Goal: Download file/media

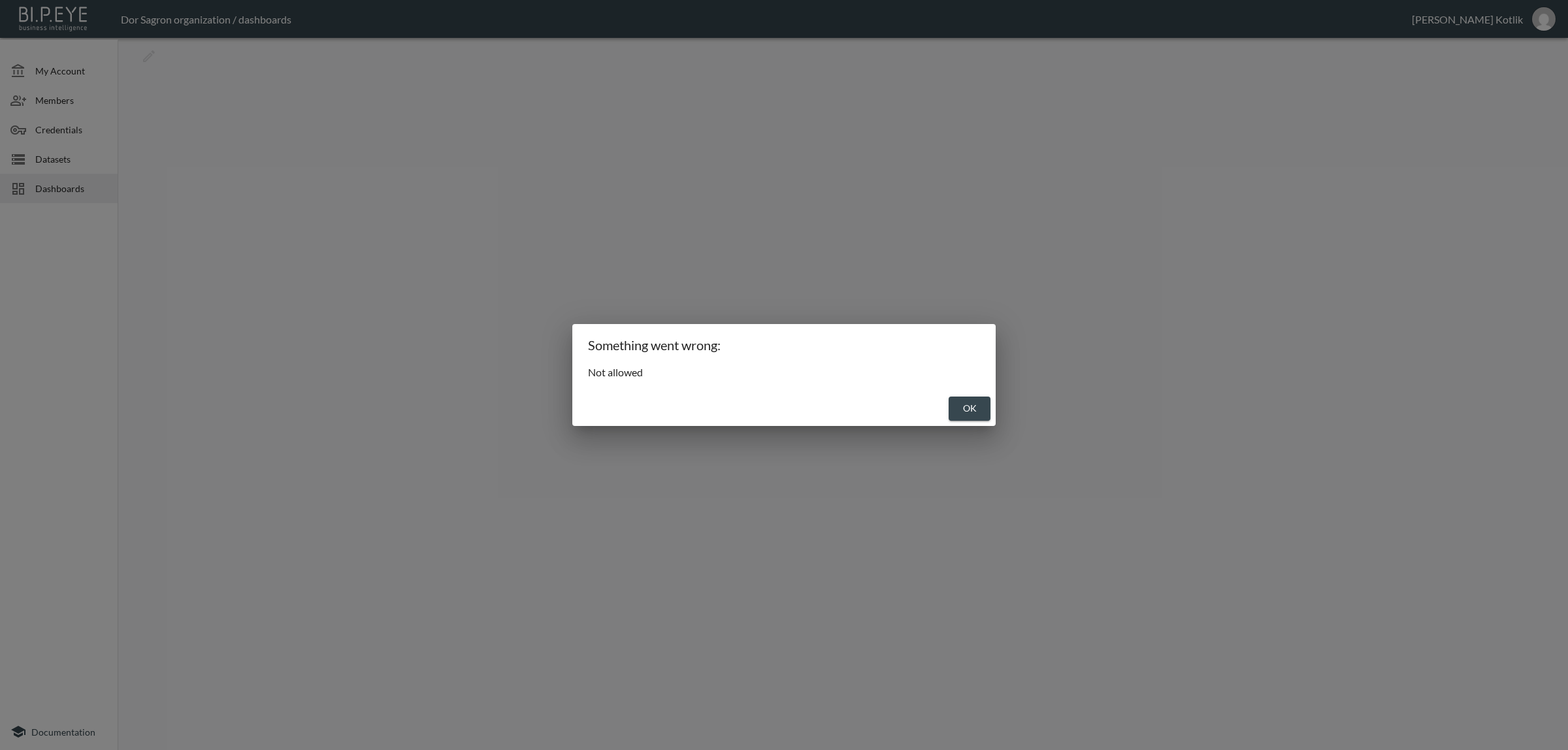
click at [970, 410] on button "OK" at bounding box center [970, 408] width 42 height 24
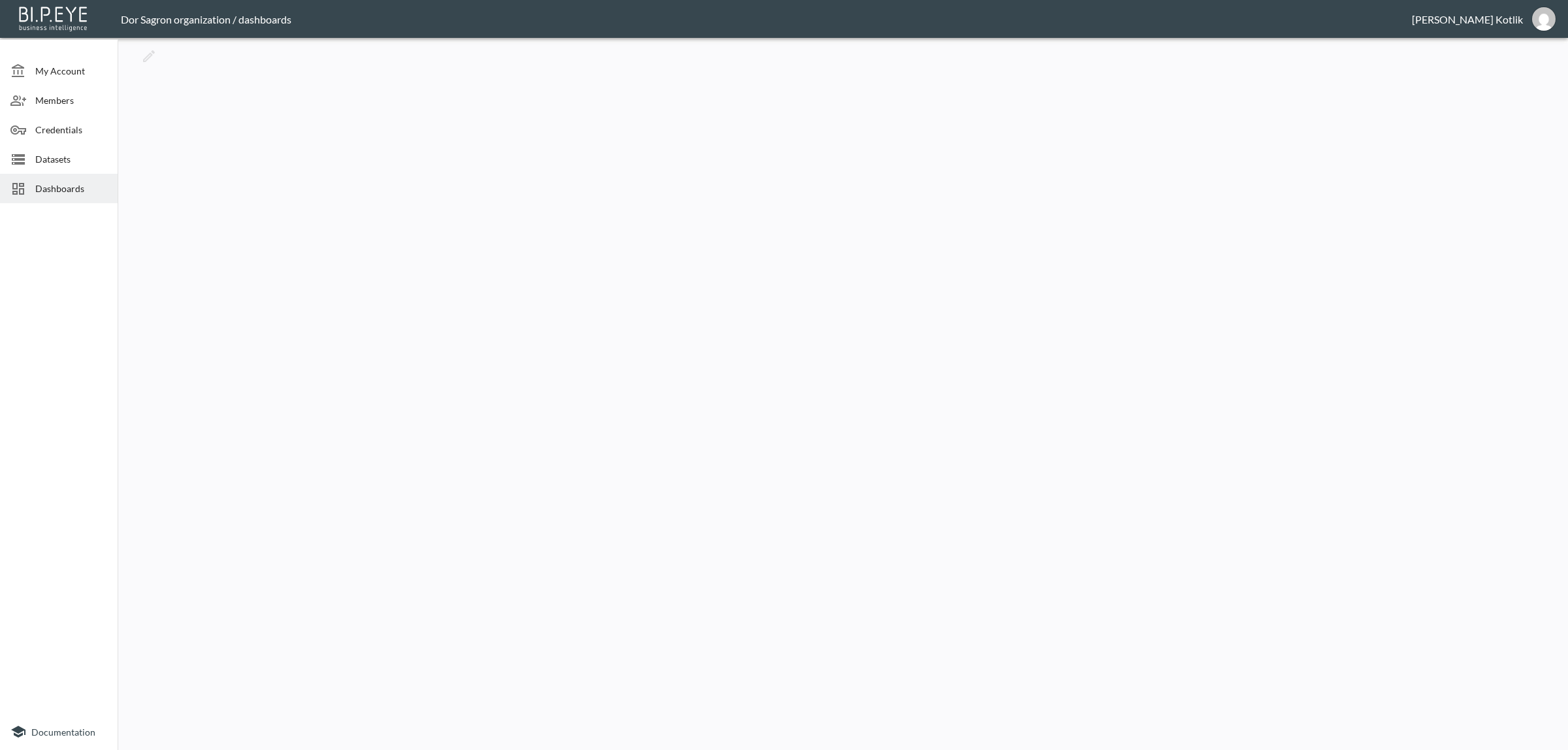
click at [48, 167] on div "Datasets" at bounding box center [59, 159] width 118 height 29
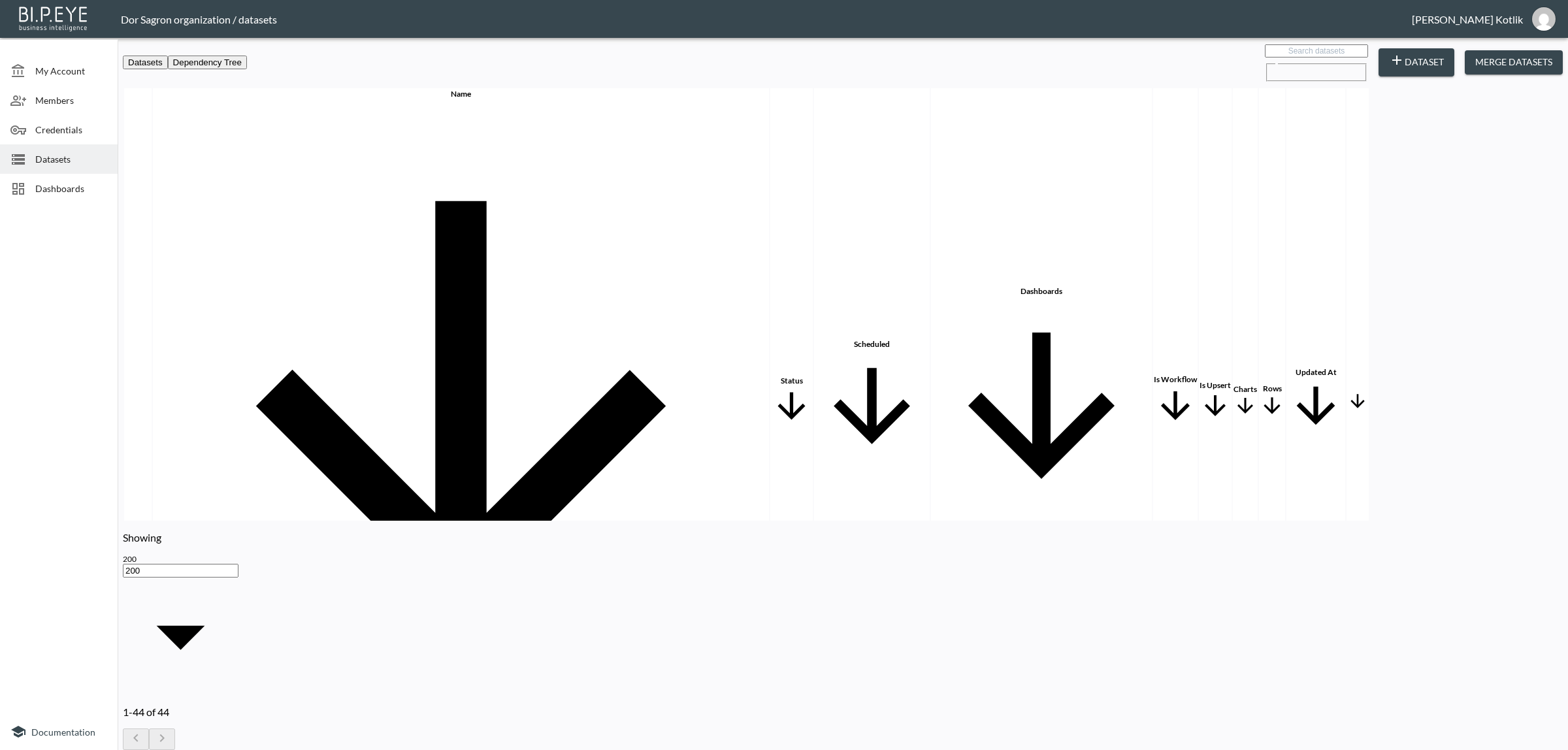
click at [52, 180] on div "Dashboards" at bounding box center [59, 188] width 118 height 29
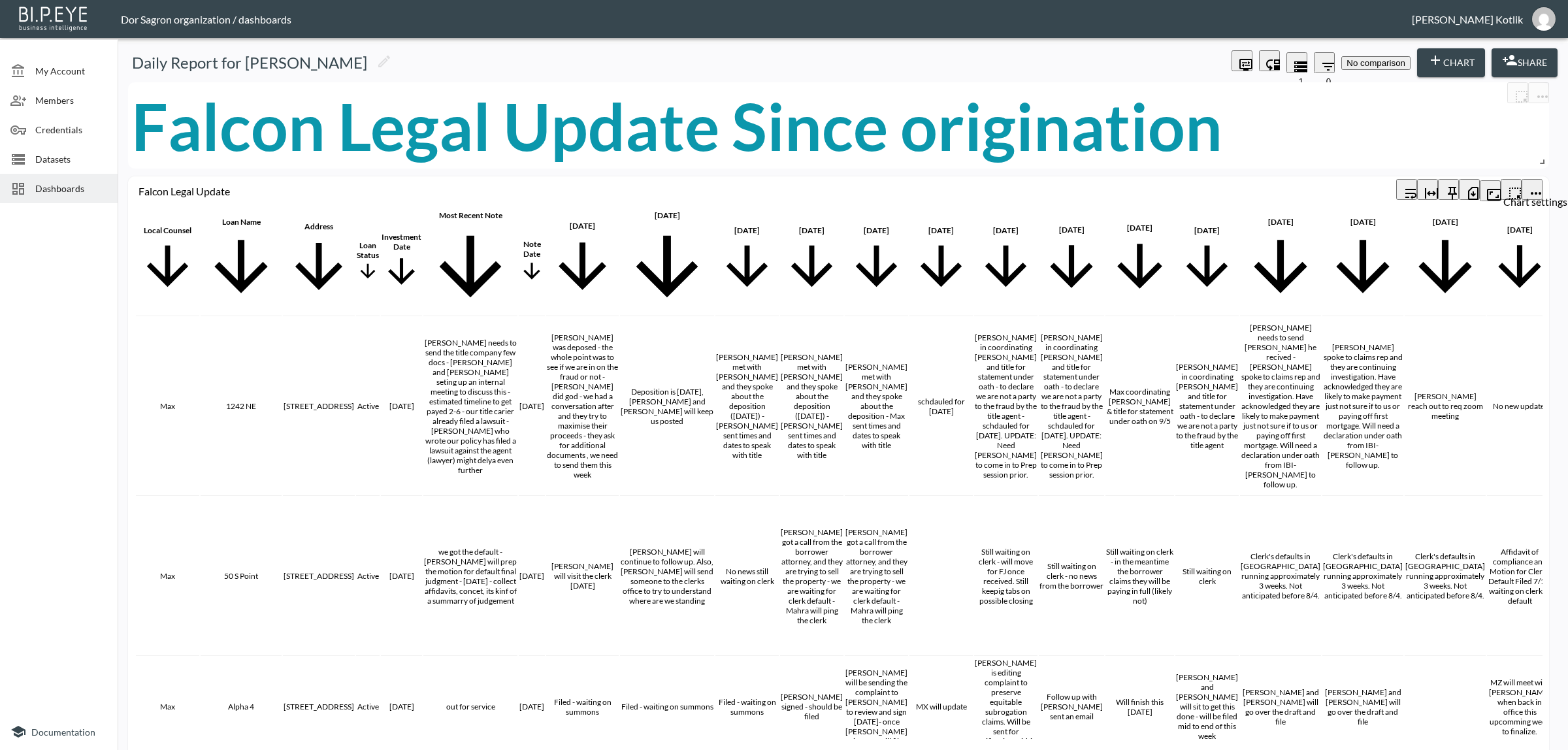
click at [1533, 185] on icon "more" at bounding box center [1536, 193] width 16 height 16
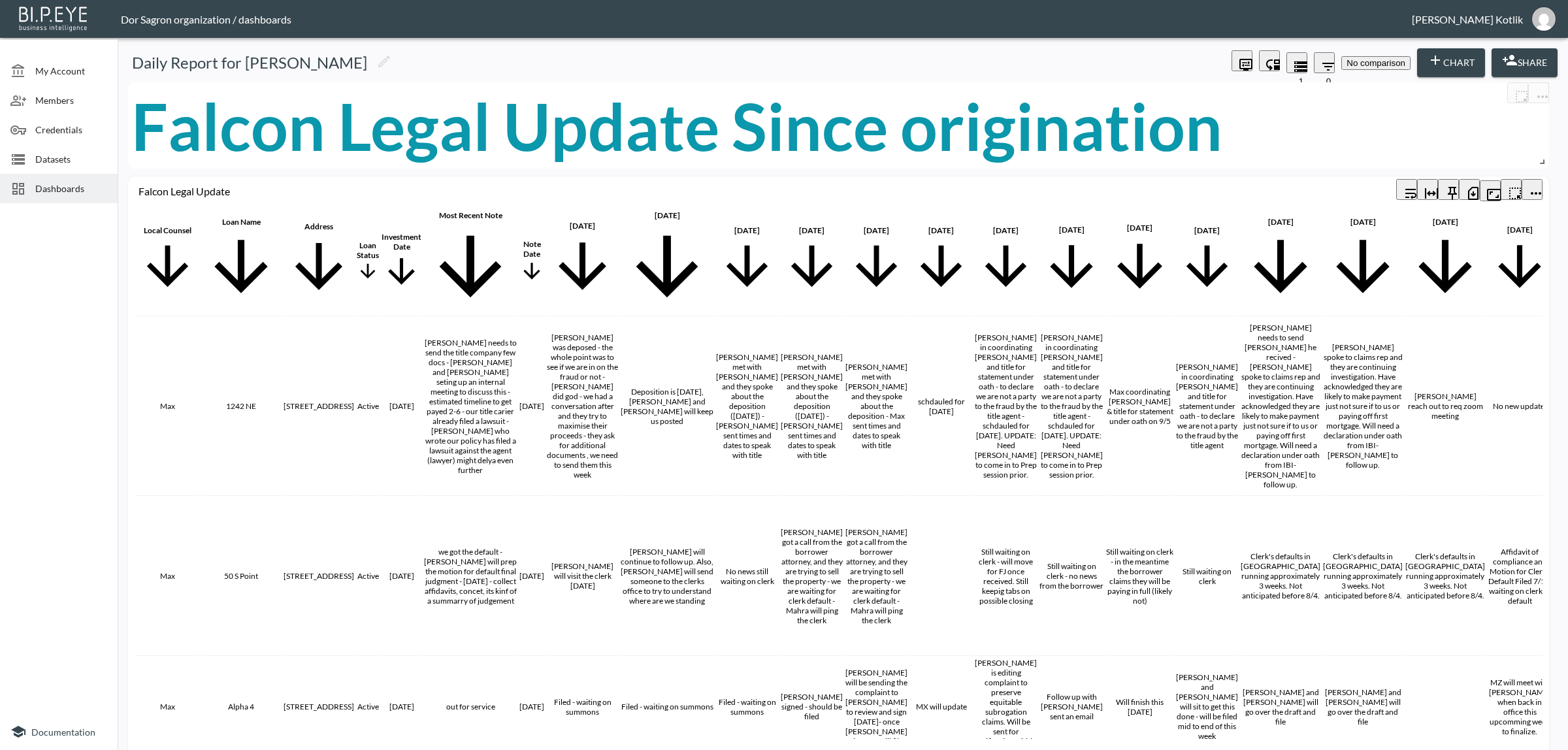
click at [1530, 192] on icon "more" at bounding box center [1535, 193] width 10 height 3
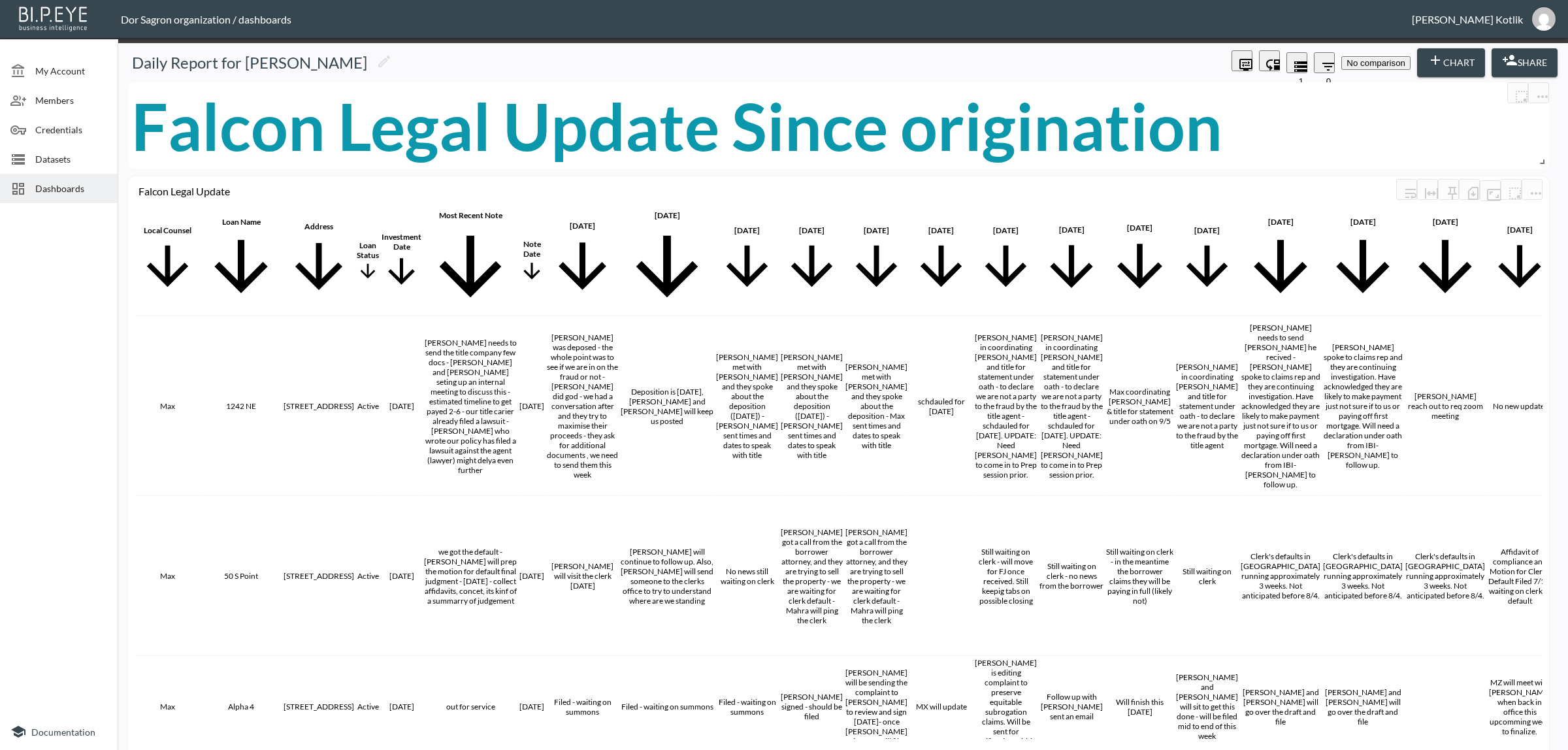
scroll to position [3020, 0]
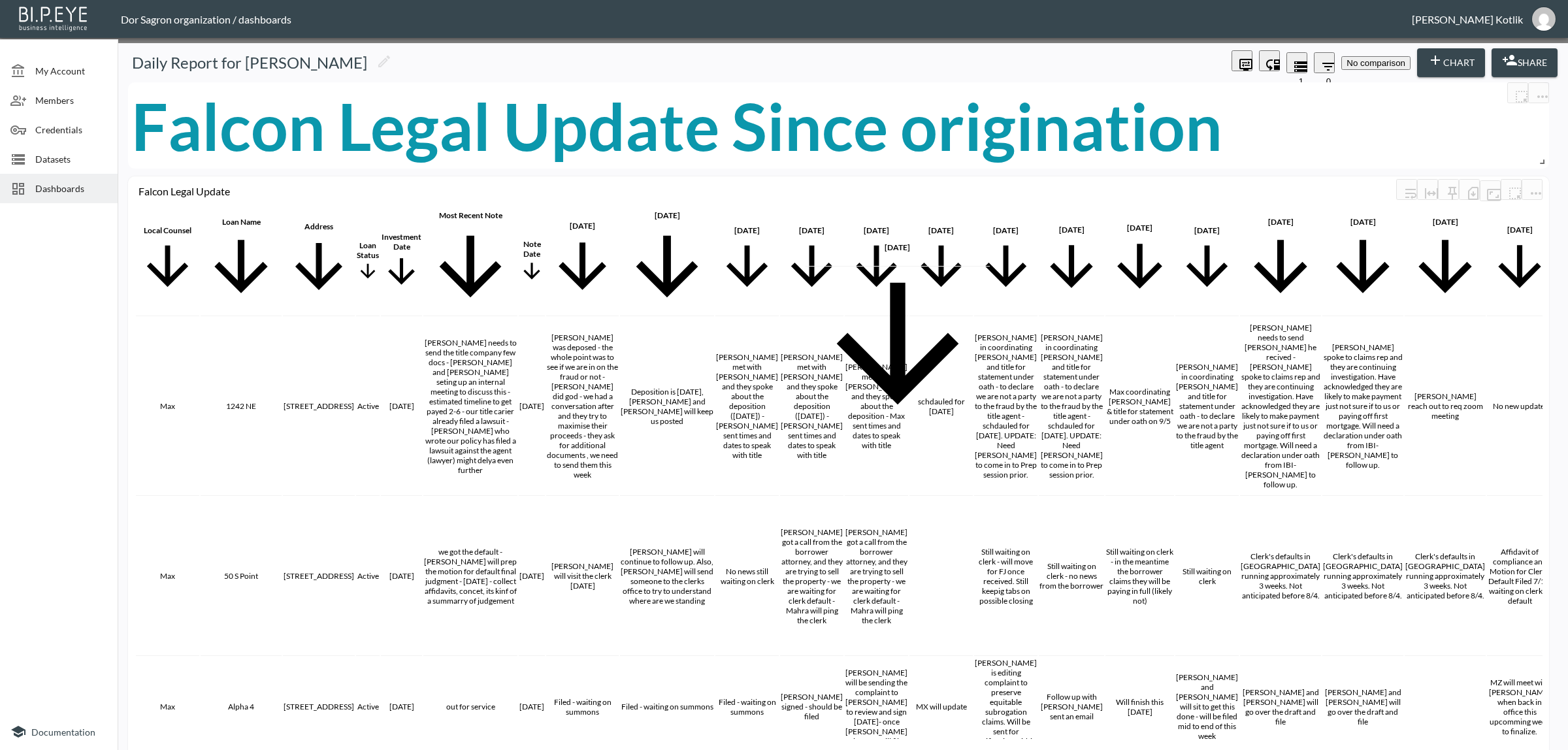
scroll to position [0, 696]
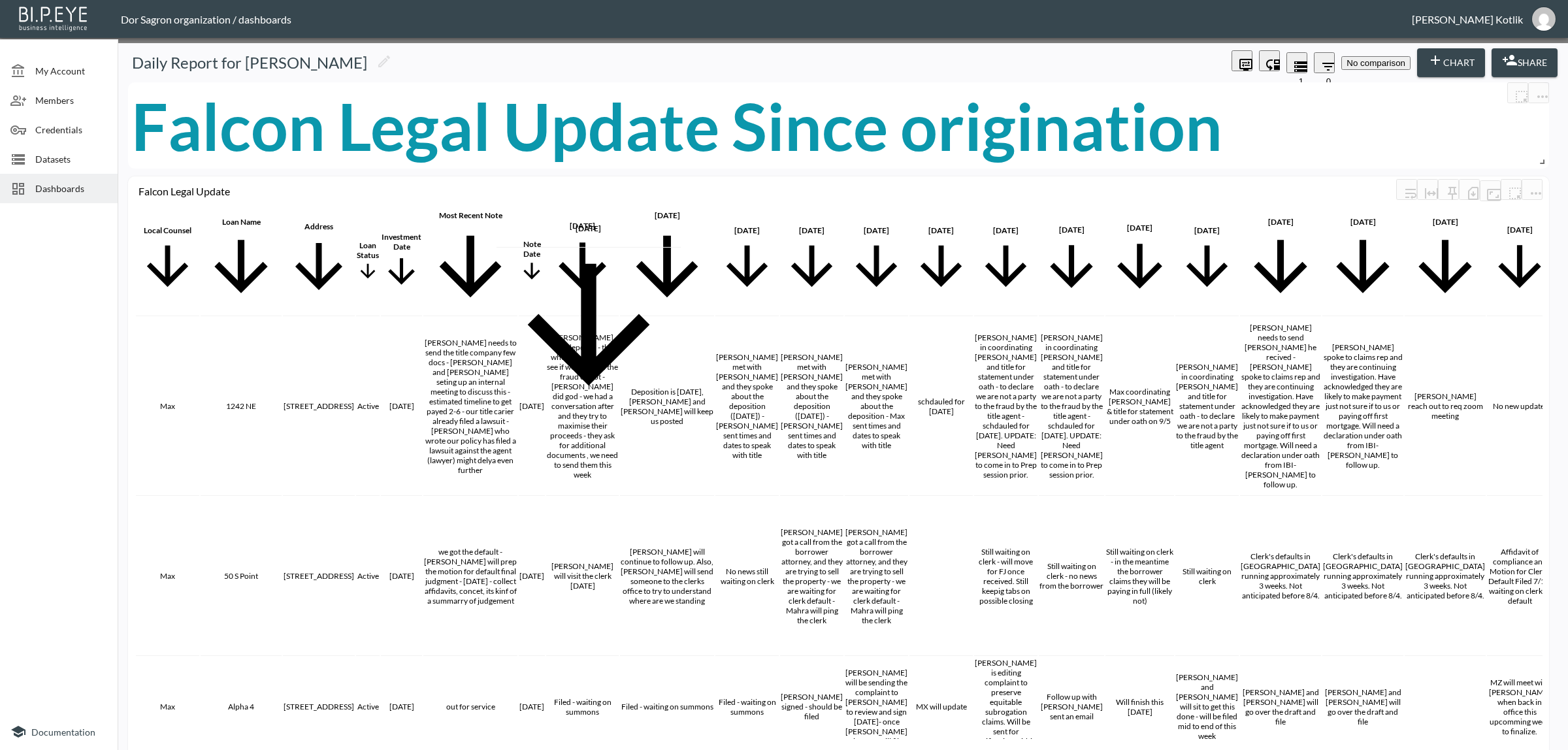
drag, startPoint x: 788, startPoint y: 235, endPoint x: 510, endPoint y: 230, distance: 278.0
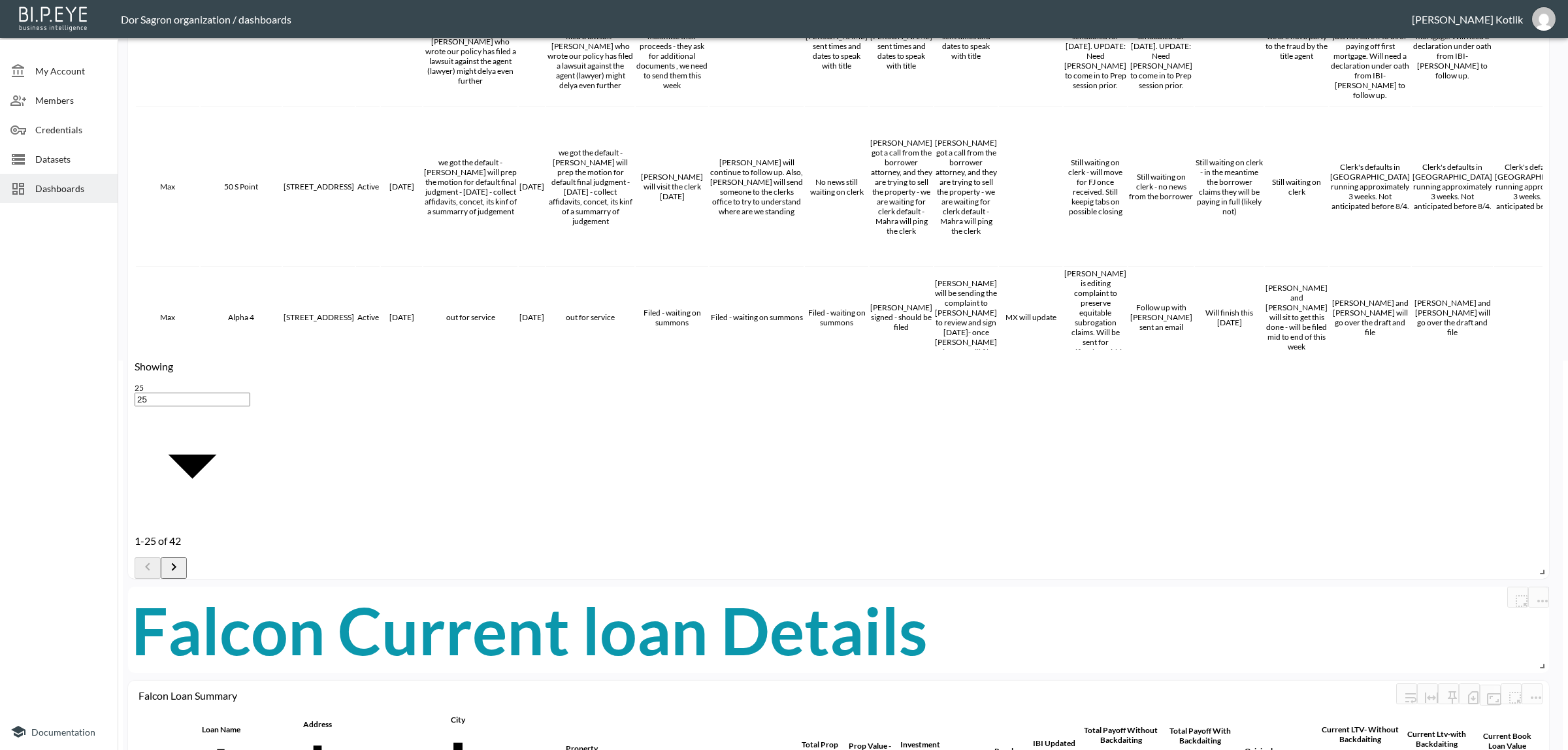
scroll to position [571, 0]
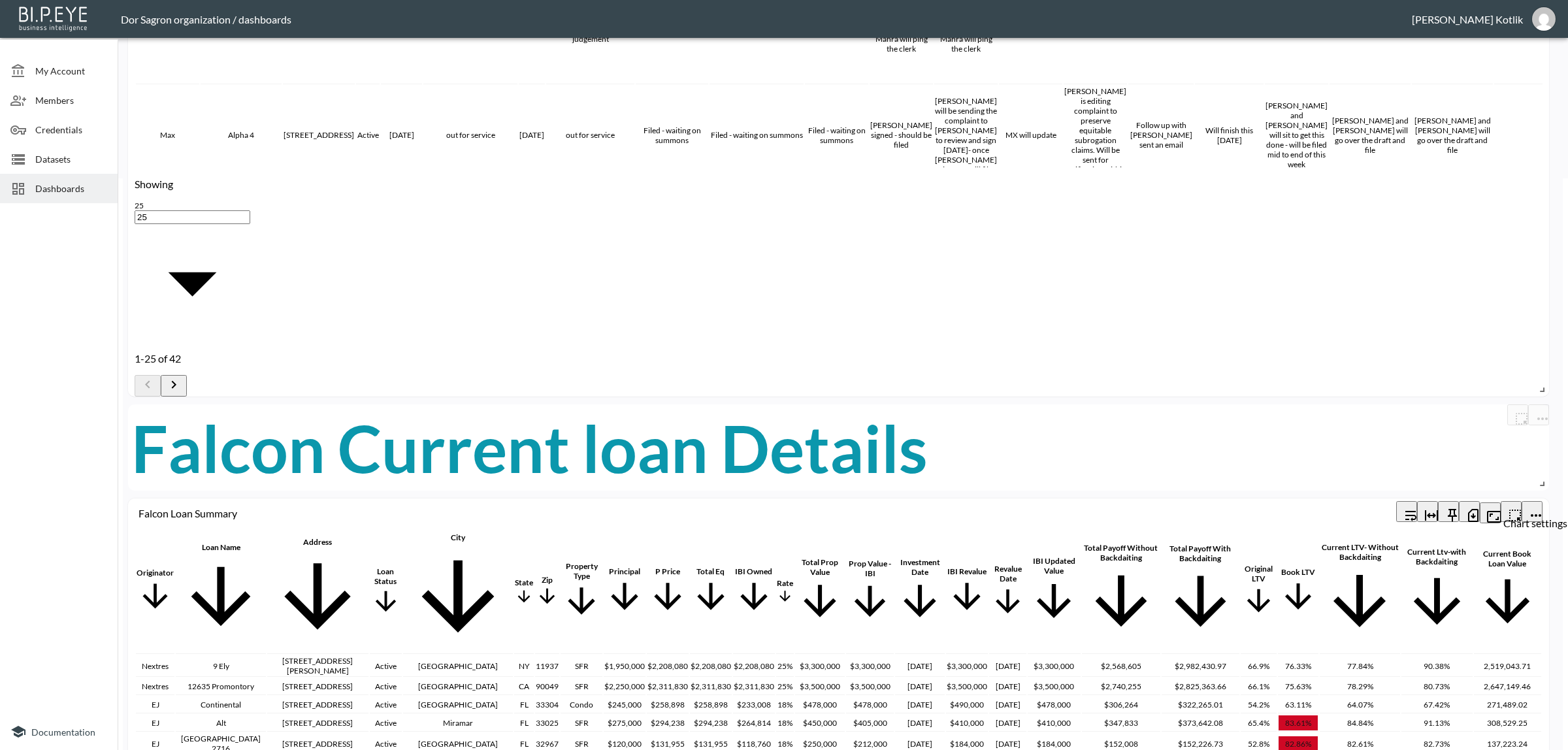
click at [1532, 507] on icon "more" at bounding box center [1536, 515] width 16 height 16
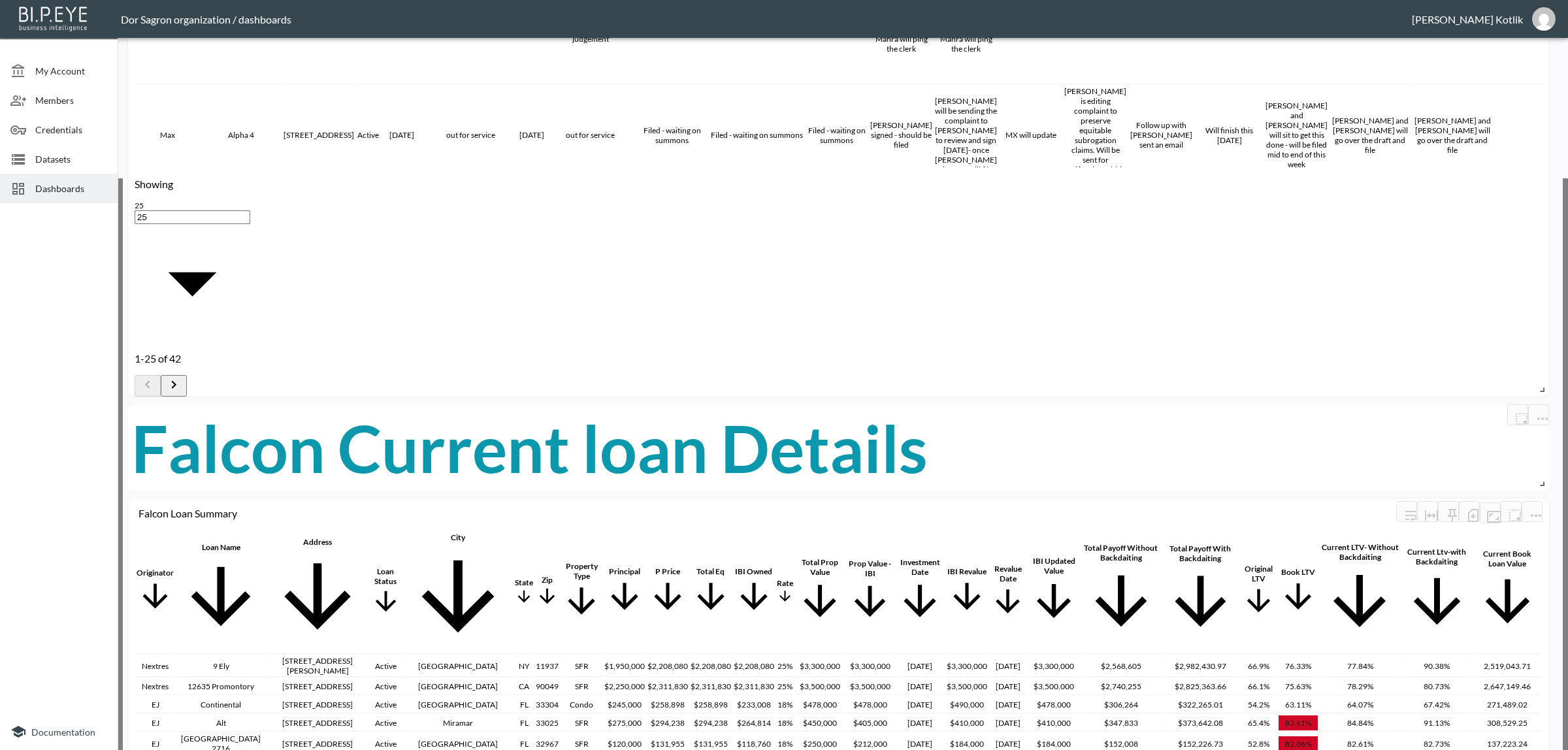
scroll to position [0, 0]
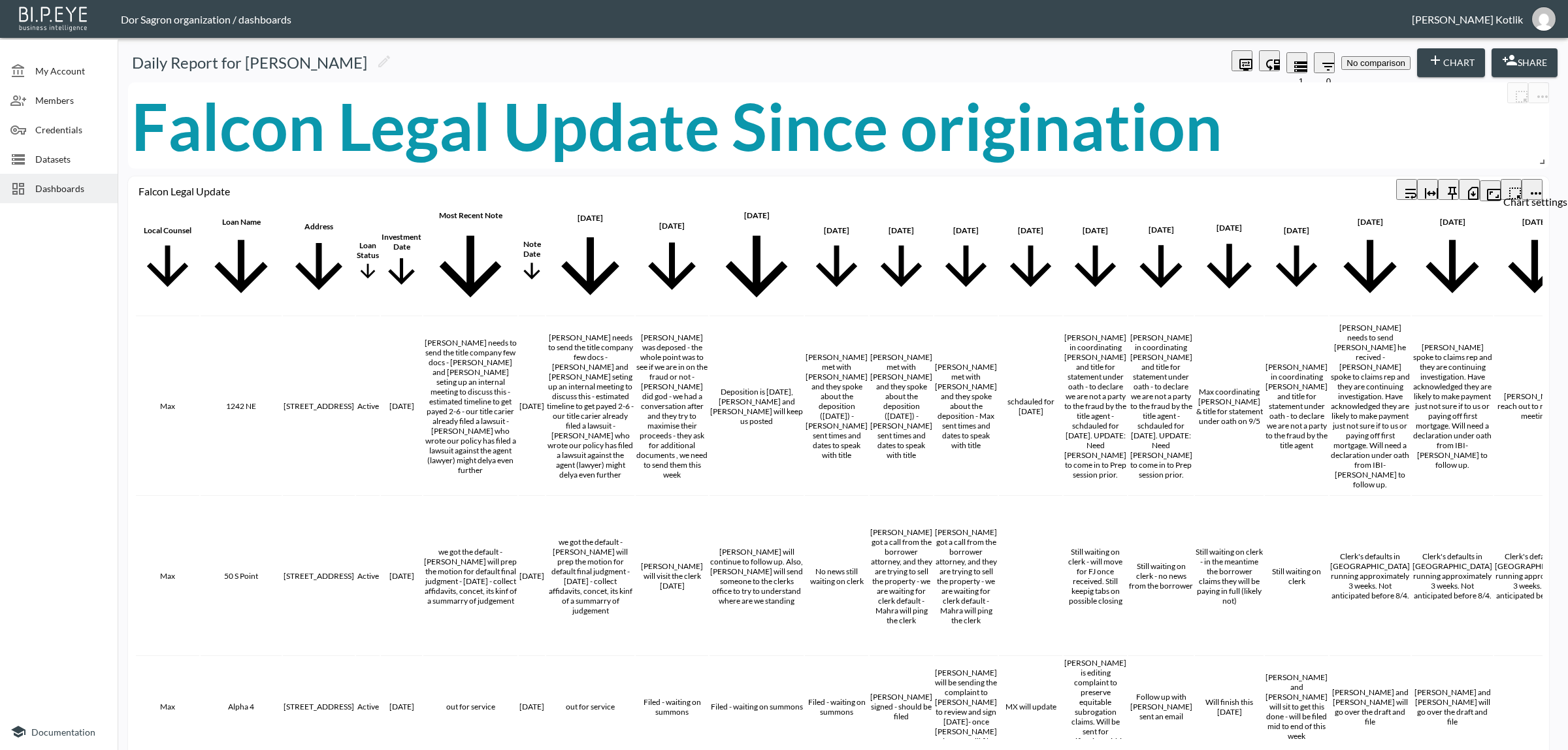
click at [1529, 185] on icon "more" at bounding box center [1536, 193] width 16 height 16
drag, startPoint x: 1376, startPoint y: 145, endPoint x: 1383, endPoint y: 145, distance: 7.0
click at [1467, 188] on icon "button" at bounding box center [1473, 193] width 16 height 16
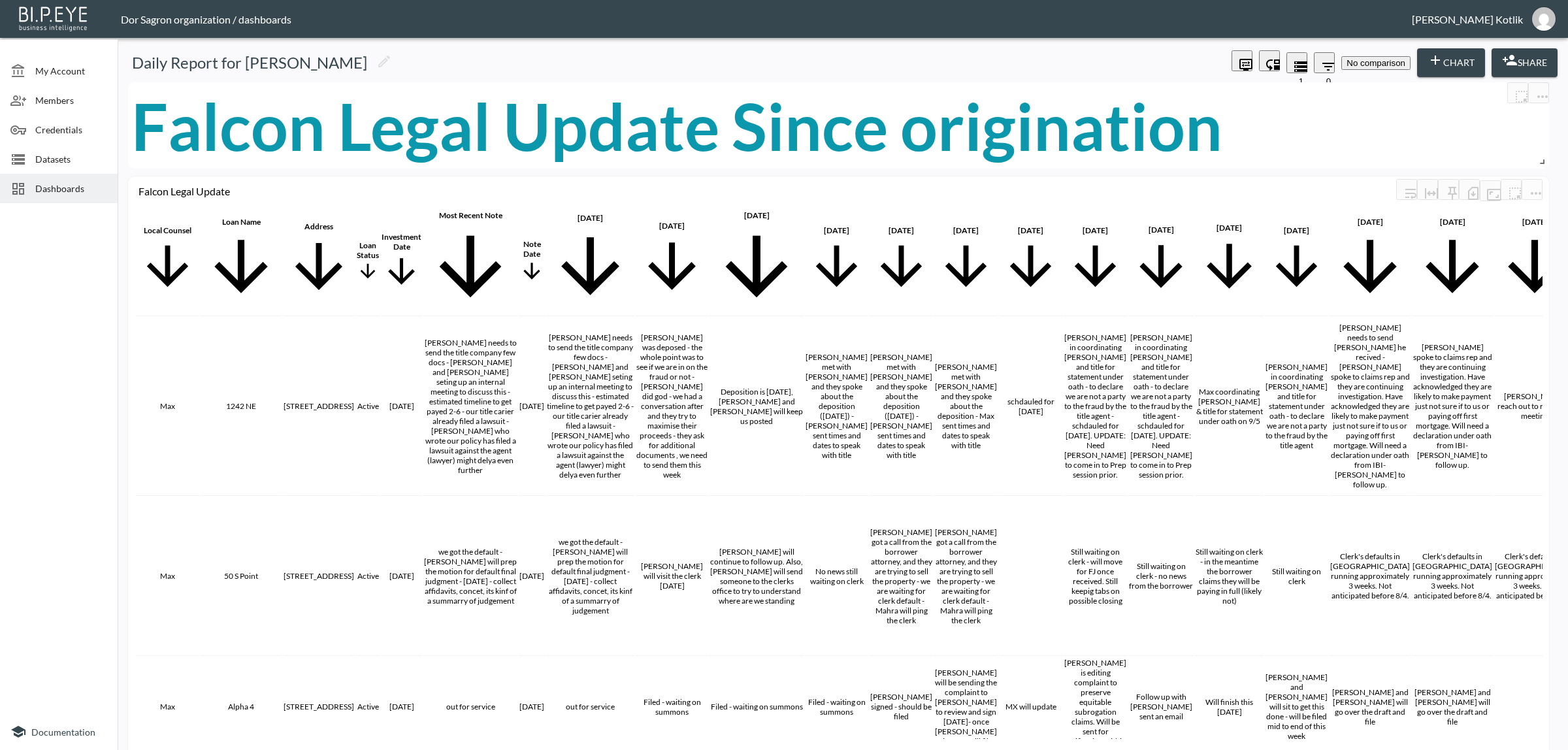
click at [1559, 605] on div "Daily Report for Amir 1 0 No comparison Chart Share Falcon Legal Update Local C…" at bounding box center [843, 396] width 1450 height 706
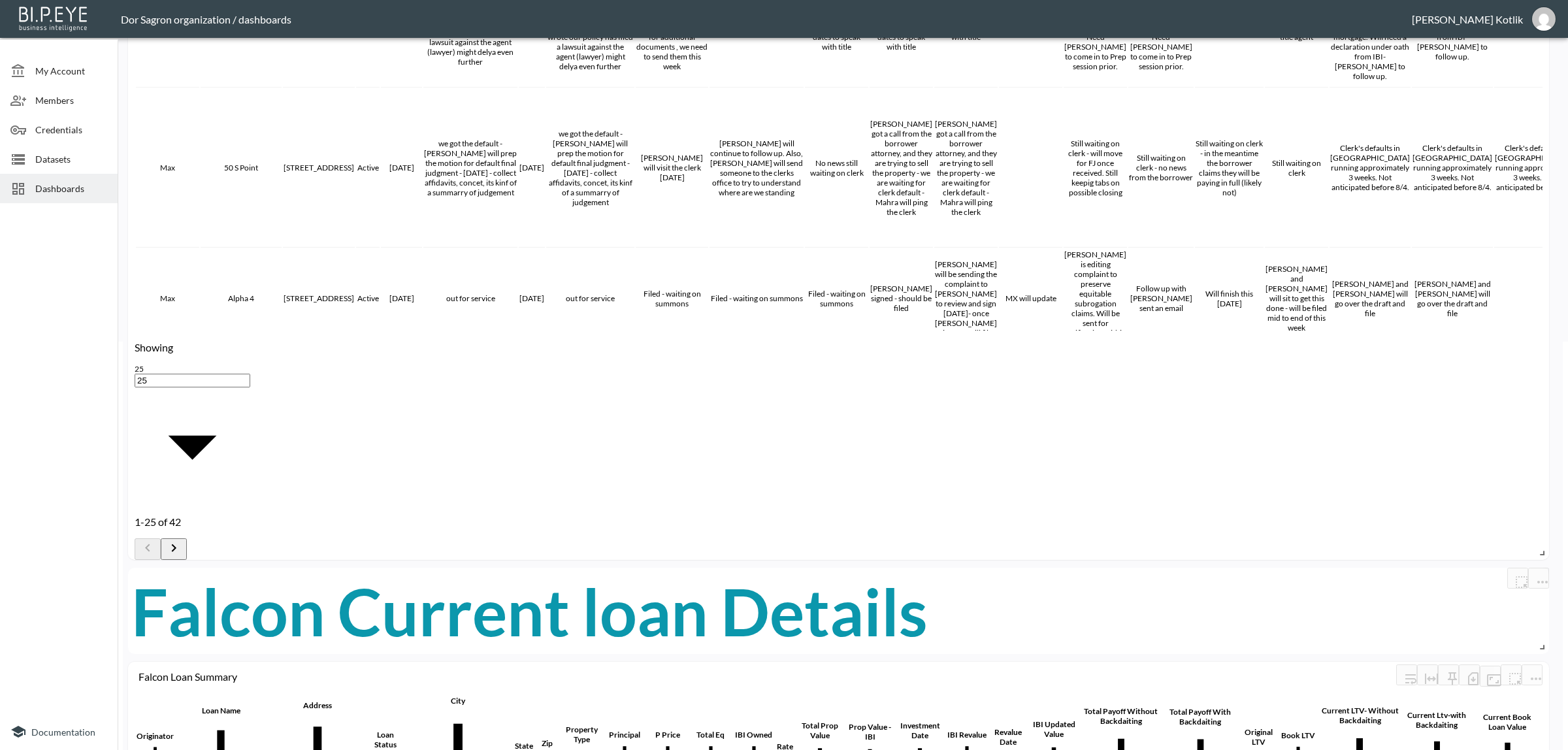
scroll to position [816, 0]
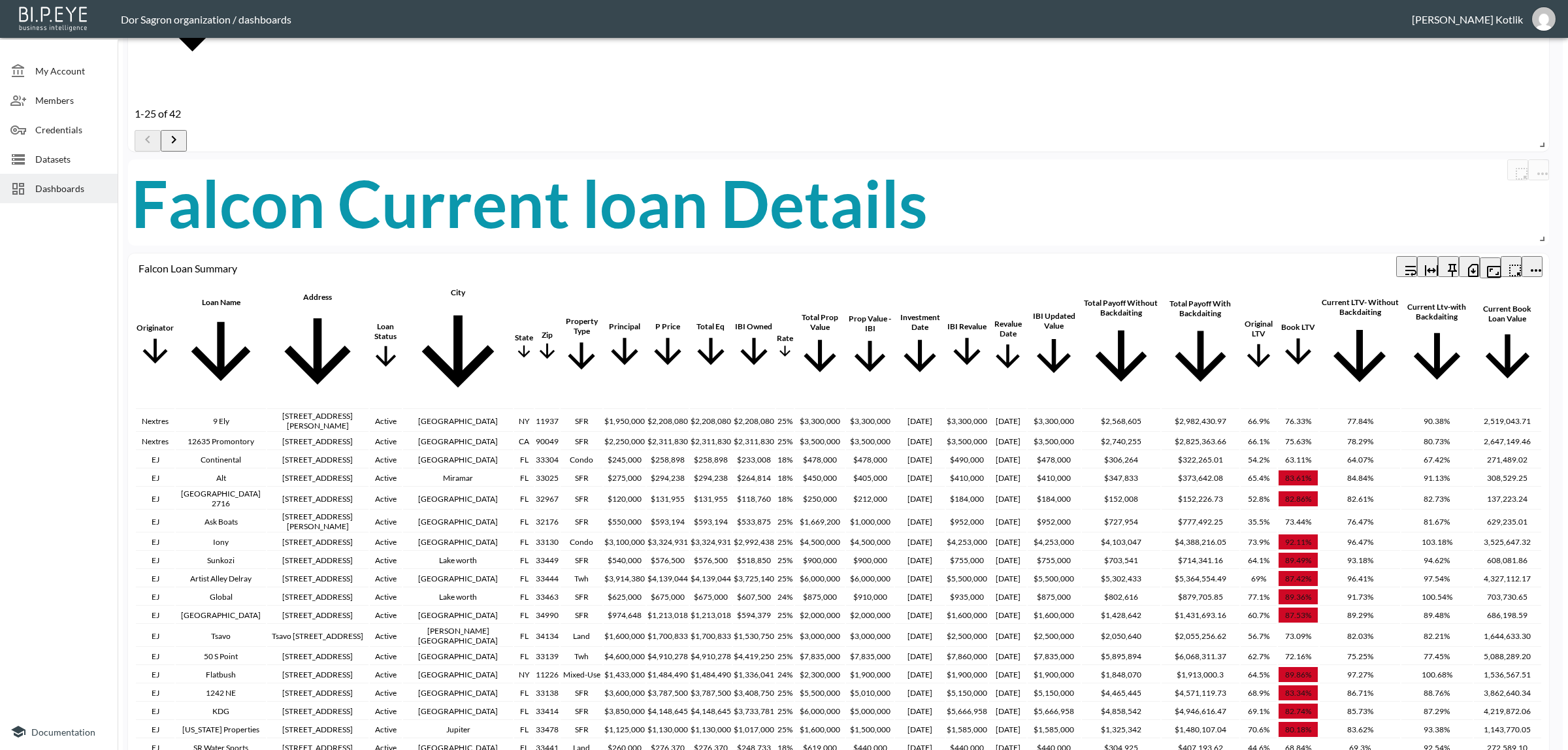
click at [1473, 264] on icon "button" at bounding box center [1473, 270] width 10 height 13
